Goal: Task Accomplishment & Management: Use online tool/utility

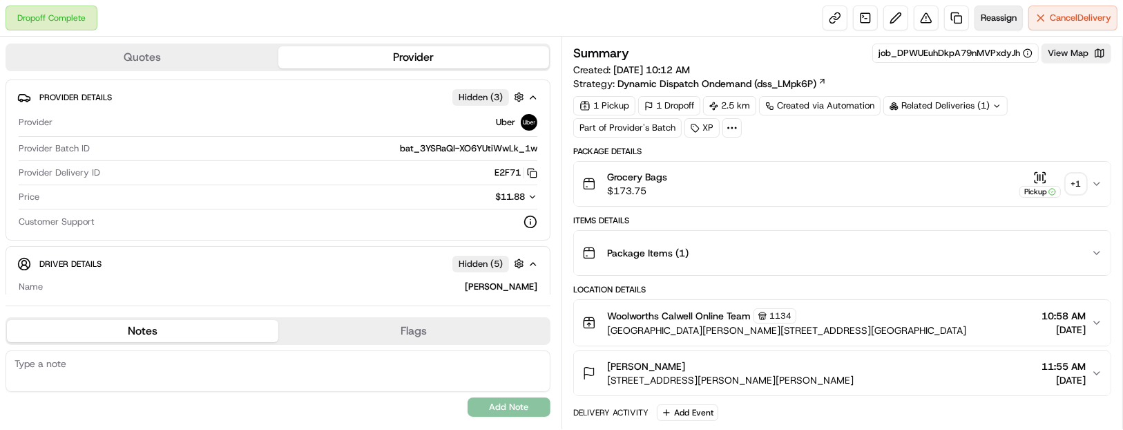
click at [987, 21] on span "Reassign" at bounding box center [999, 18] width 36 height 12
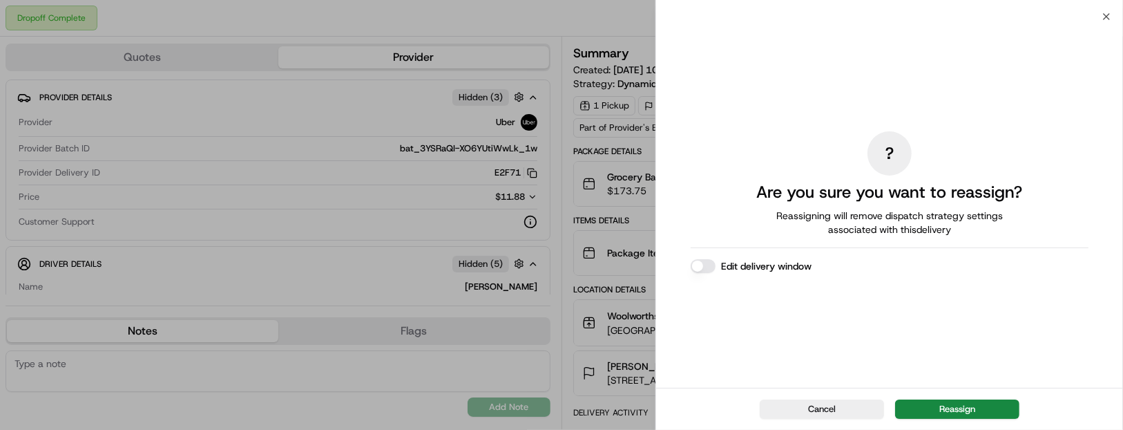
click at [949, 404] on button "Reassign" at bounding box center [957, 408] width 124 height 19
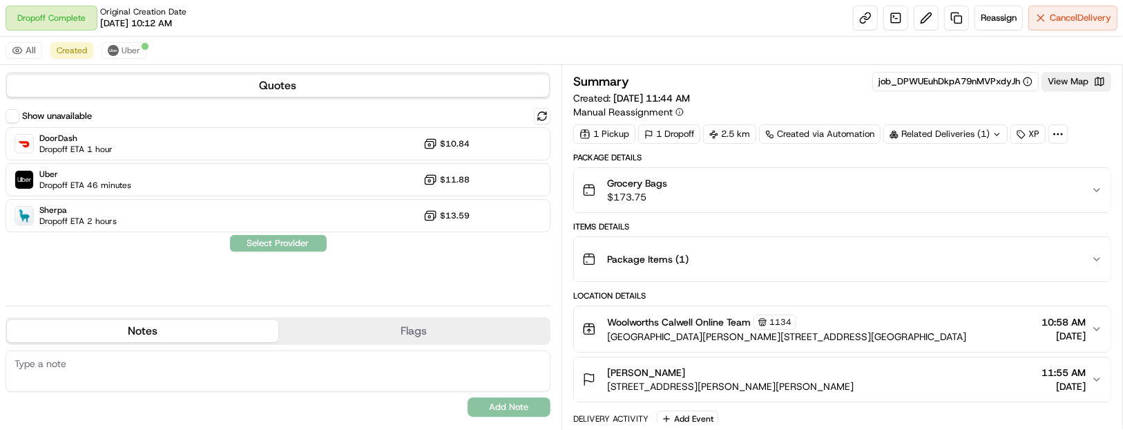
click at [108, 197] on div "DoorDash Dropoff ETA 1 hour $10.84 Uber Dropoff ETA 46 minutes $11.88 Sherpa Dr…" at bounding box center [278, 179] width 545 height 105
click at [110, 198] on div "DoorDash Dropoff ETA 1 hour $10.84 Uber Dropoff ETA 46 minutes $11.88 Sherpa Dr…" at bounding box center [278, 179] width 545 height 105
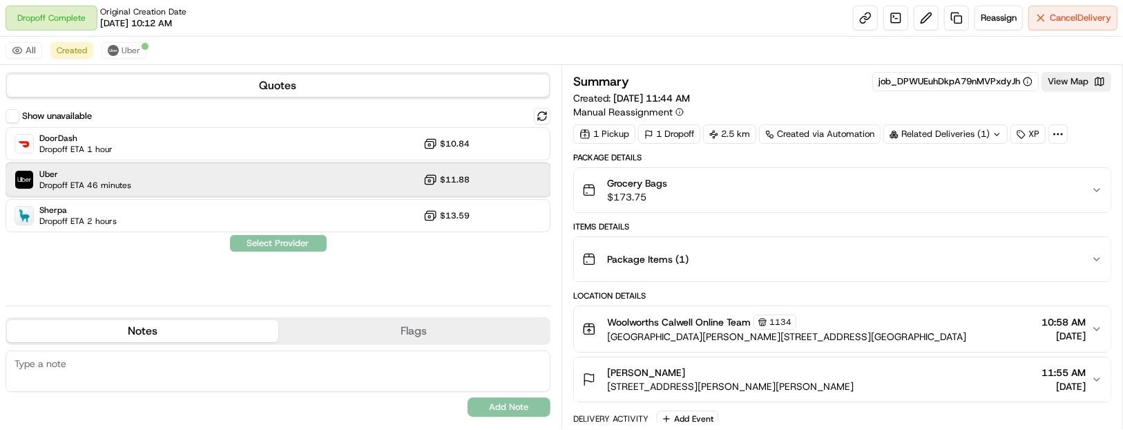
click at [114, 190] on span "Dropoff ETA 46 minutes" at bounding box center [85, 185] width 92 height 11
click at [284, 245] on button "Assign Provider" at bounding box center [278, 243] width 98 height 17
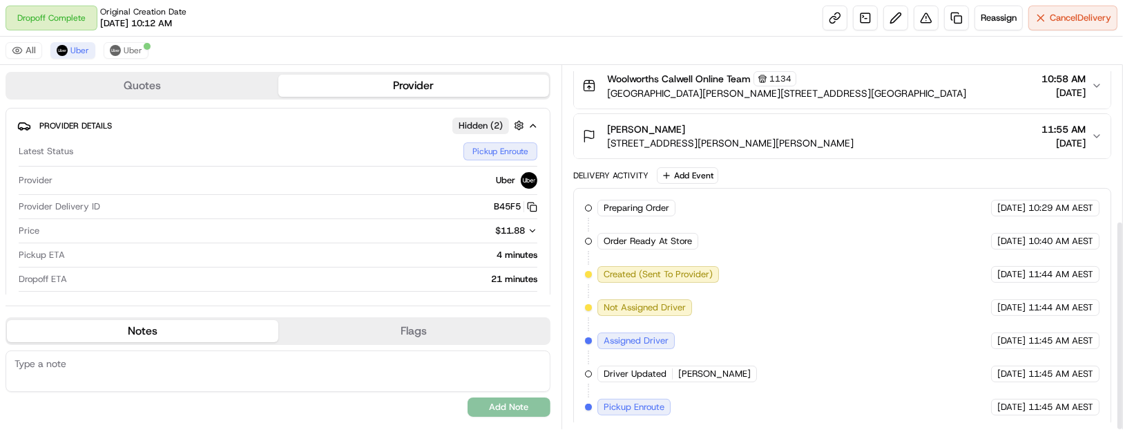
scroll to position [267, 0]
